Goal: Transaction & Acquisition: Subscribe to service/newsletter

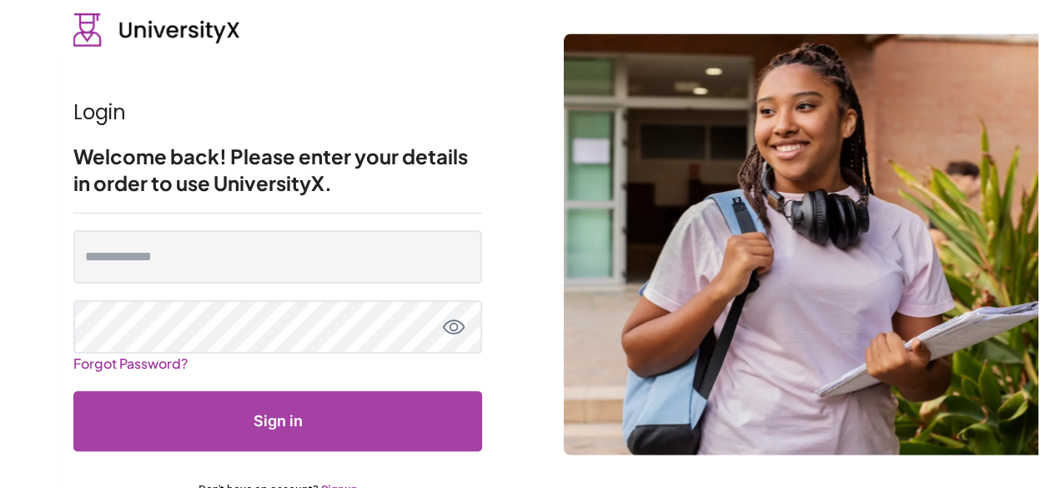
scroll to position [48, 0]
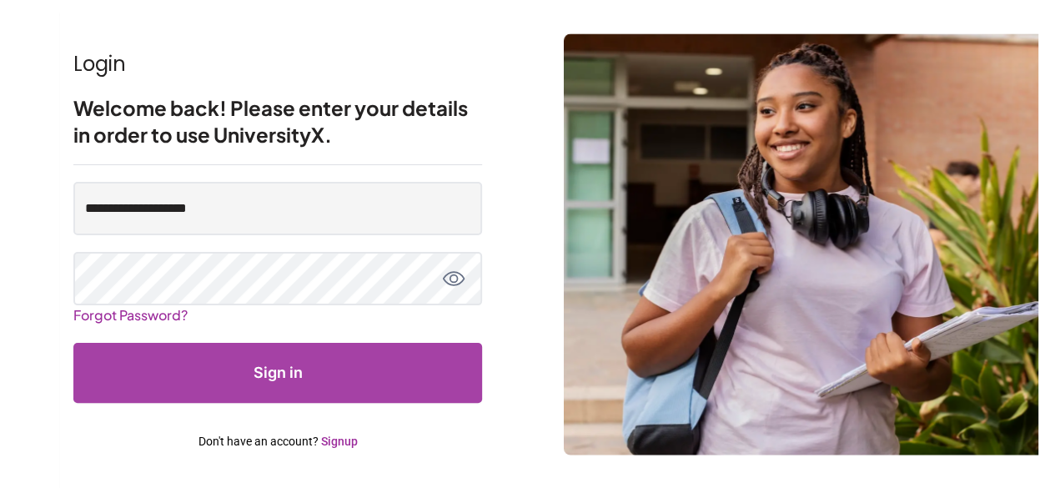
click at [340, 437] on link "Signup" at bounding box center [339, 441] width 37 height 13
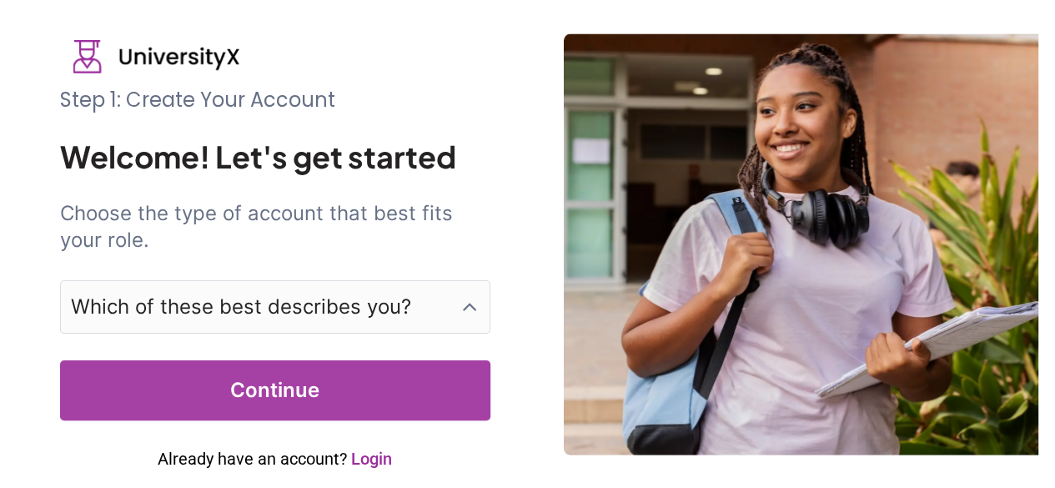
scroll to position [8, 0]
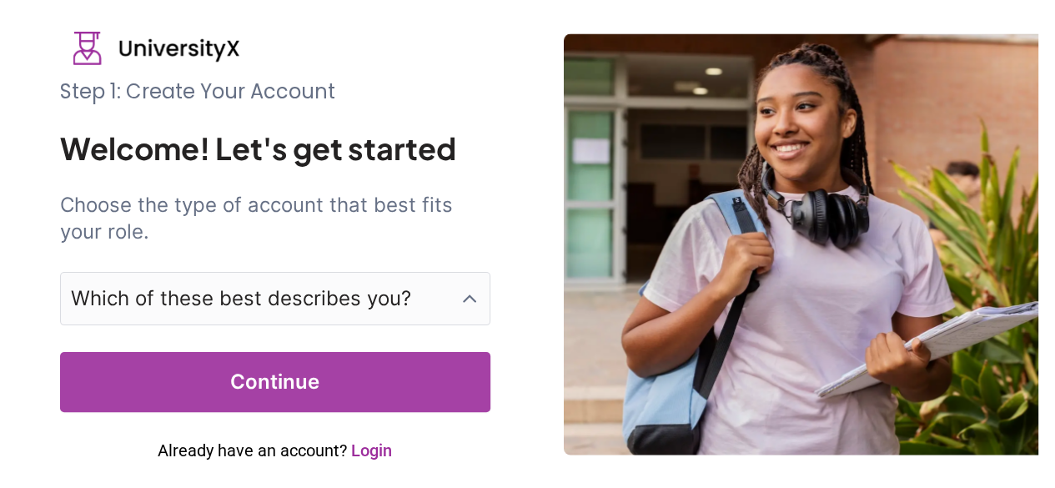
click at [322, 294] on p "Which of these best describes you?" at bounding box center [241, 298] width 340 height 27
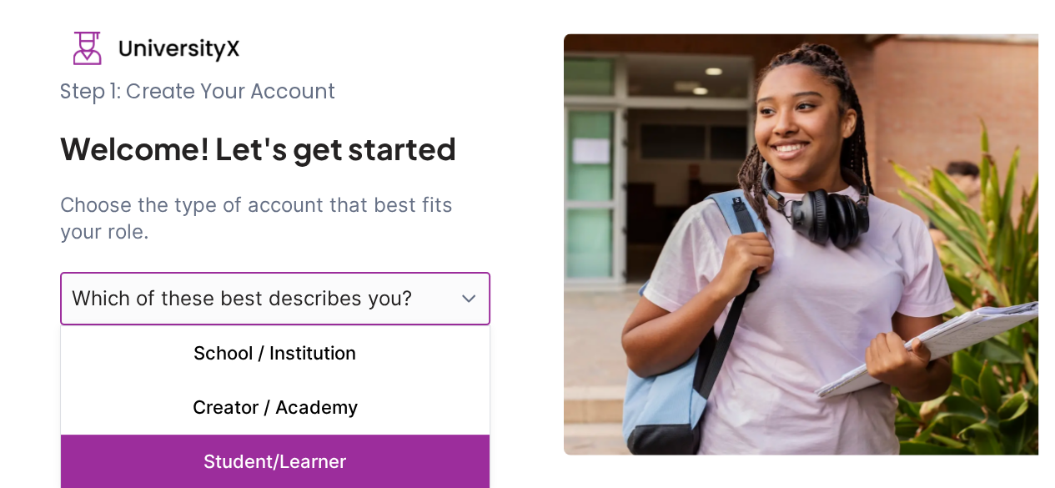
click at [346, 441] on p "Student/Learner" at bounding box center [275, 462] width 429 height 54
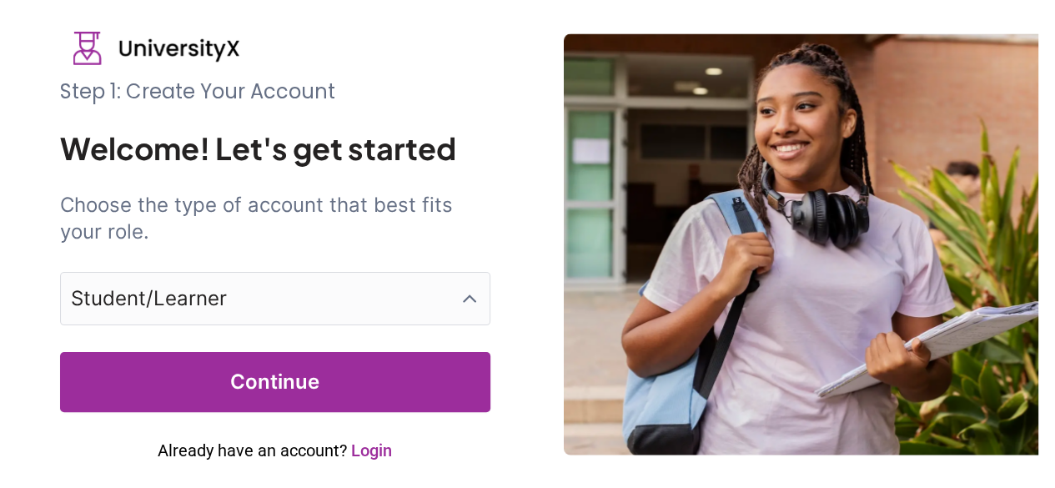
click at [338, 381] on button "Continue" at bounding box center [275, 382] width 430 height 60
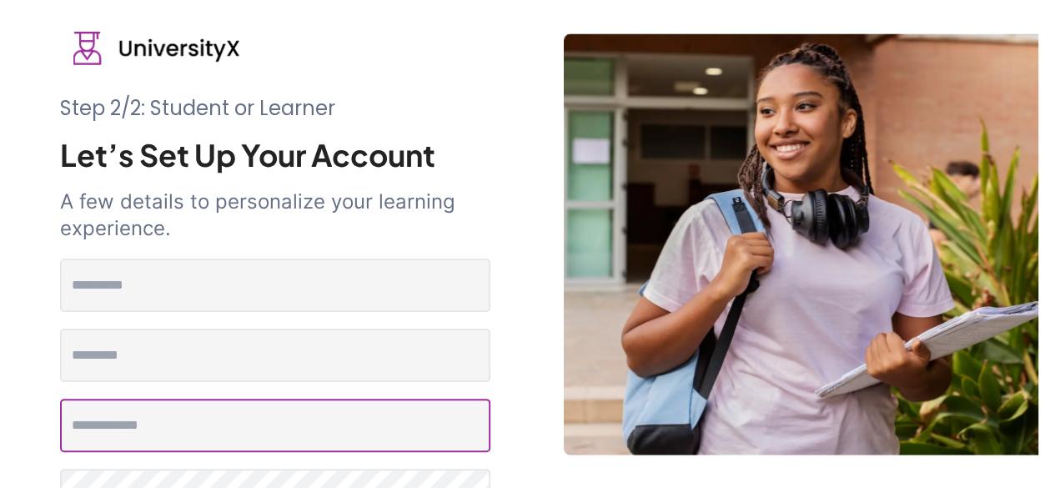
type input "**********"
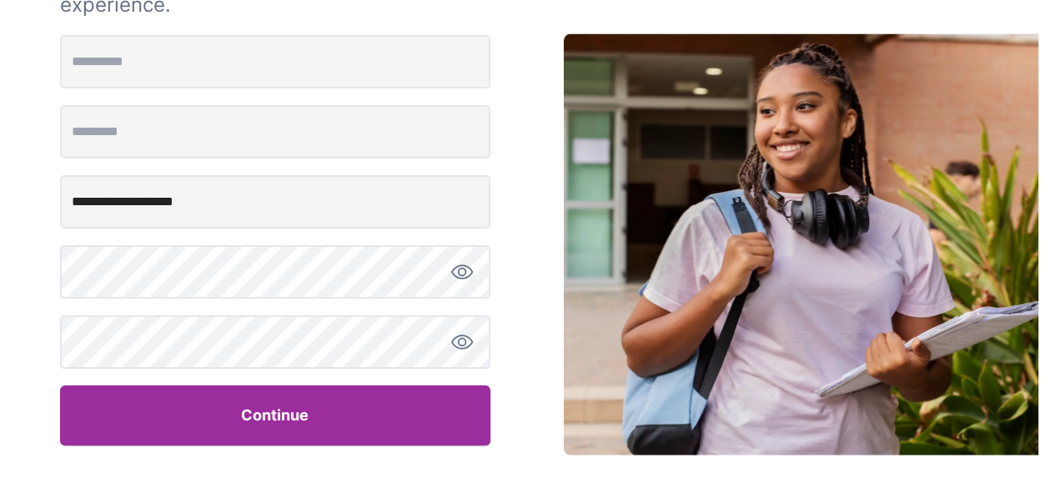
scroll to position [0, 0]
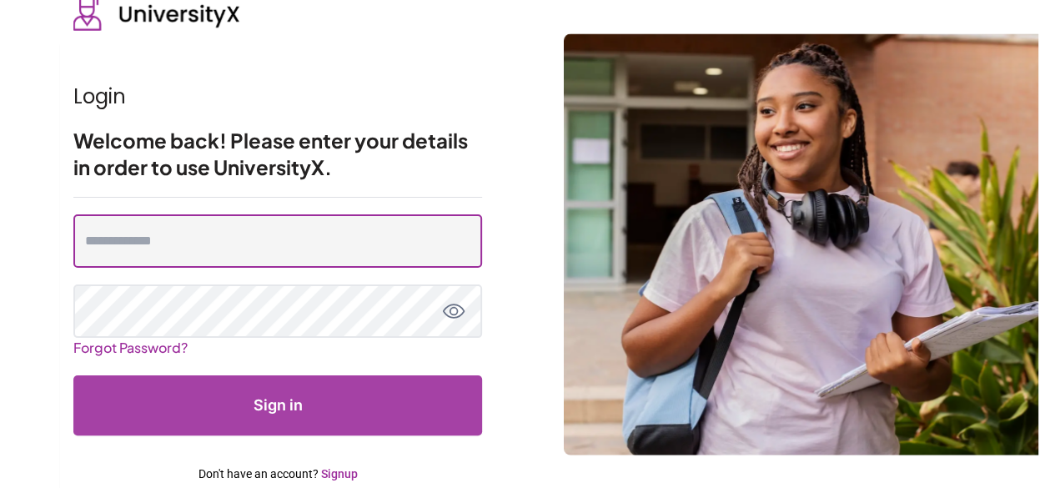
type input "**********"
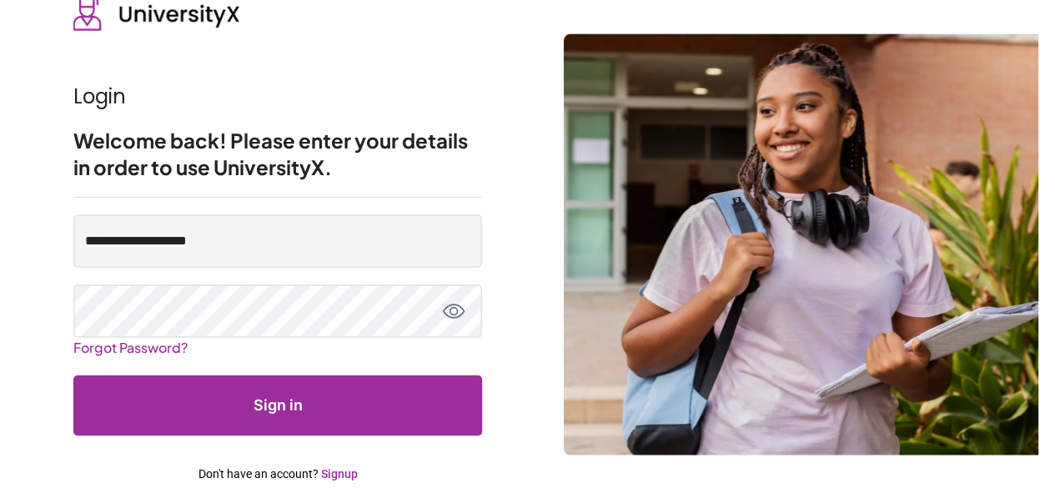
scroll to position [48, 0]
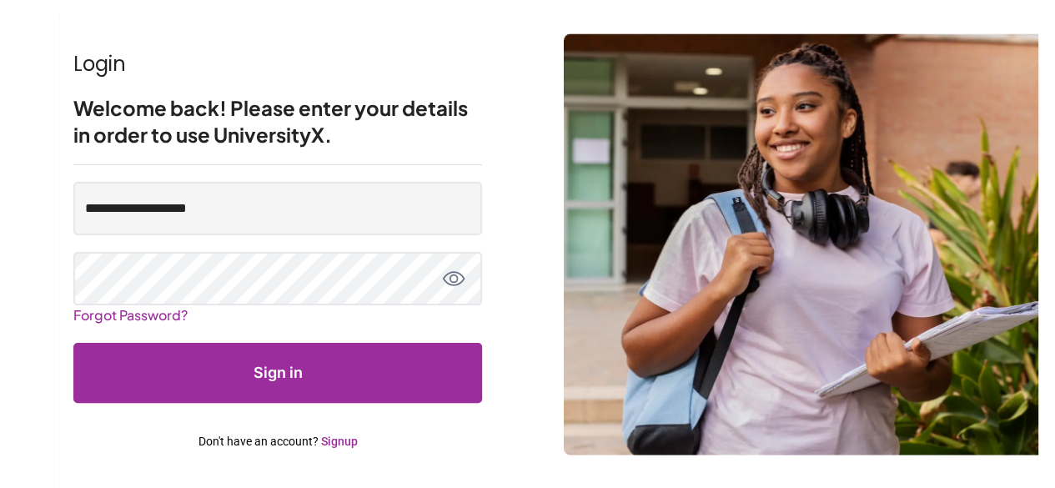
click at [340, 435] on link "Signup" at bounding box center [339, 441] width 37 height 13
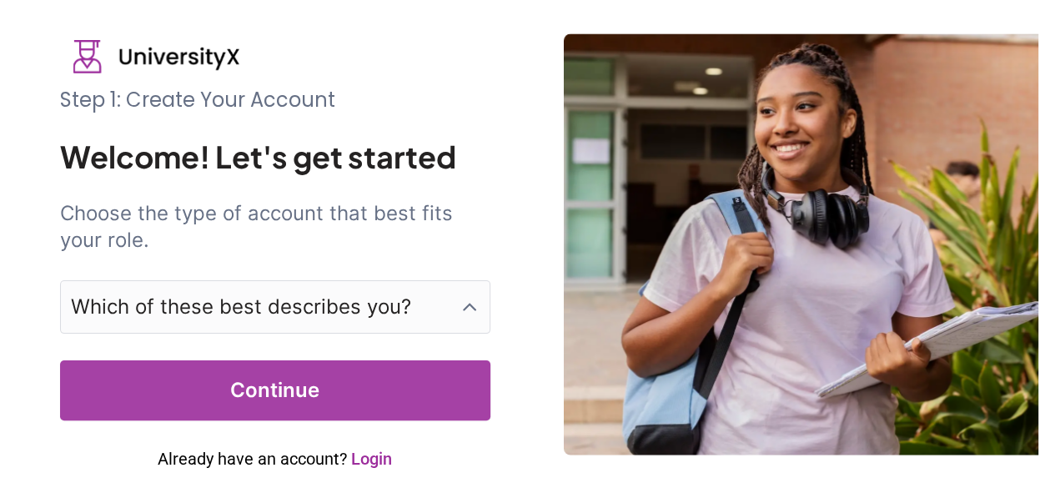
click at [295, 306] on p "Which of these best describes you?" at bounding box center [241, 307] width 340 height 27
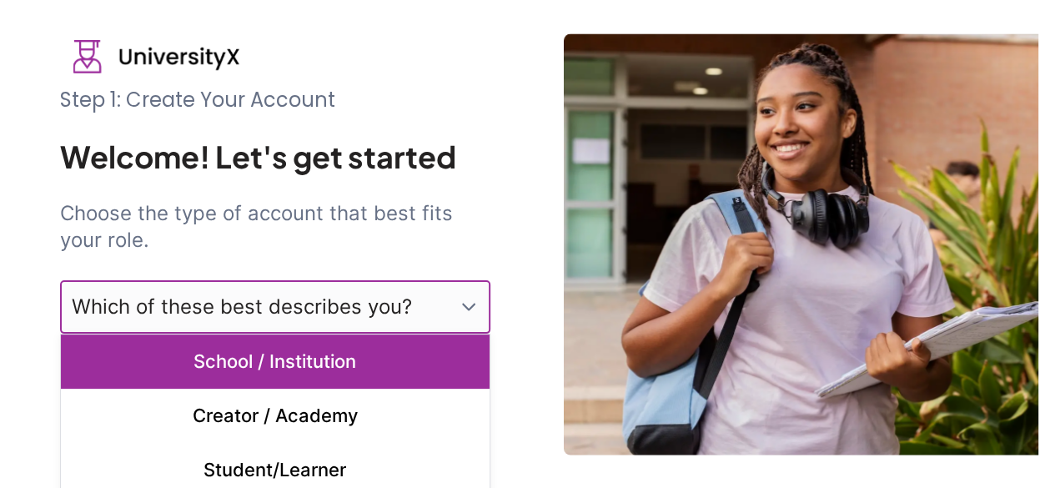
click at [305, 360] on p "School / Institution" at bounding box center [275, 362] width 429 height 54
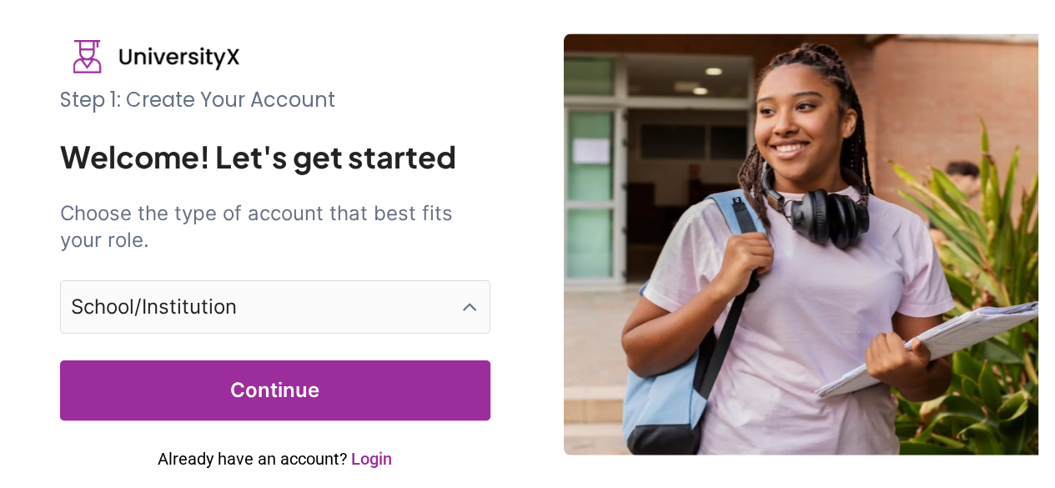
scroll to position [8, 0]
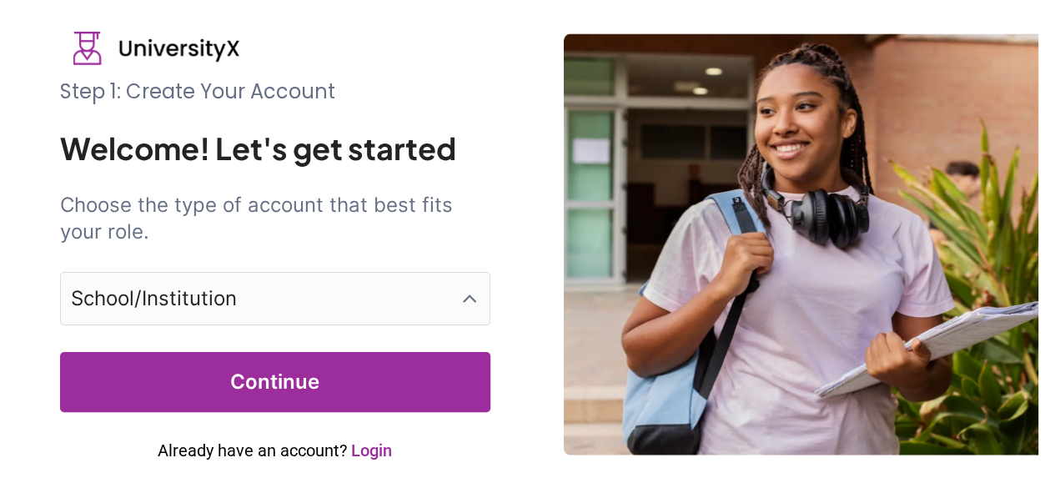
click at [332, 368] on button "Continue" at bounding box center [275, 382] width 430 height 60
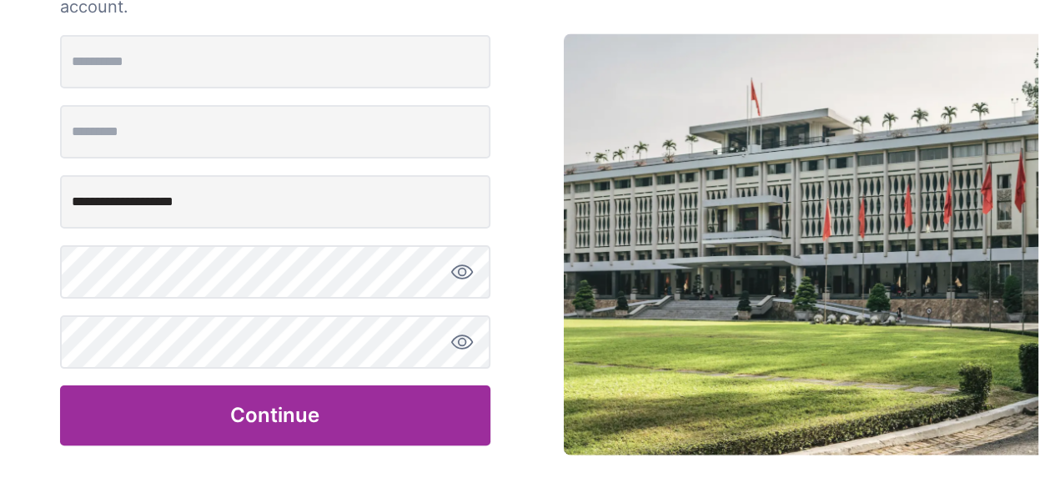
scroll to position [0, 0]
